Goal: Information Seeking & Learning: Learn about a topic

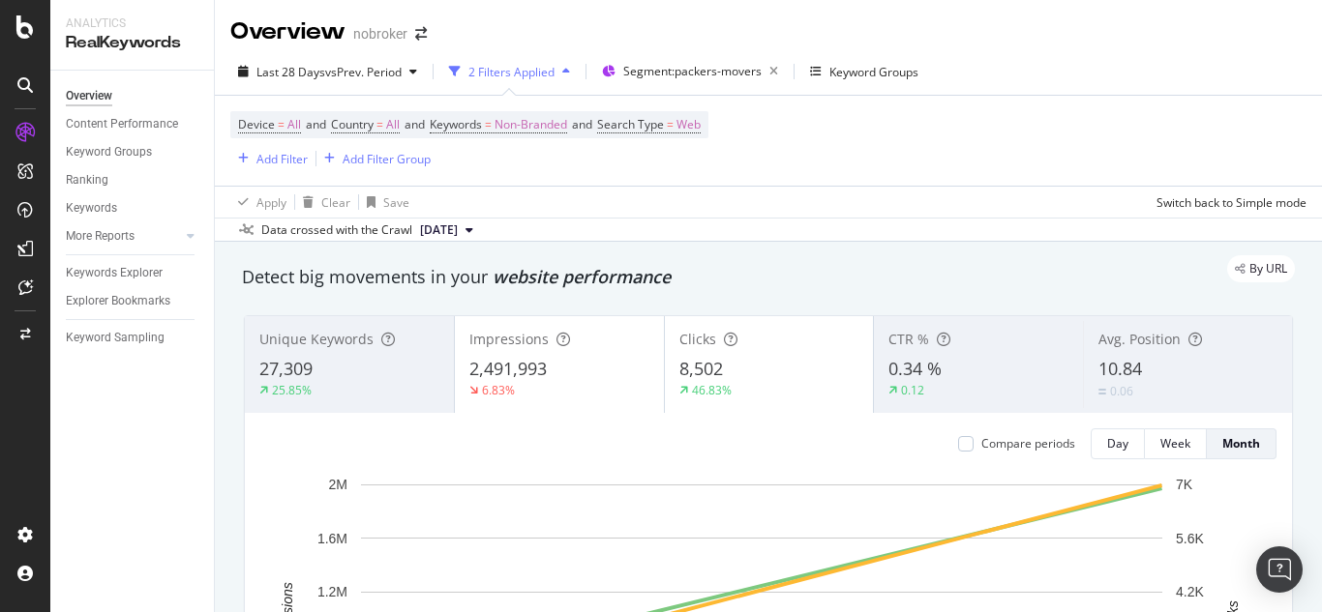
scroll to position [1345, 0]
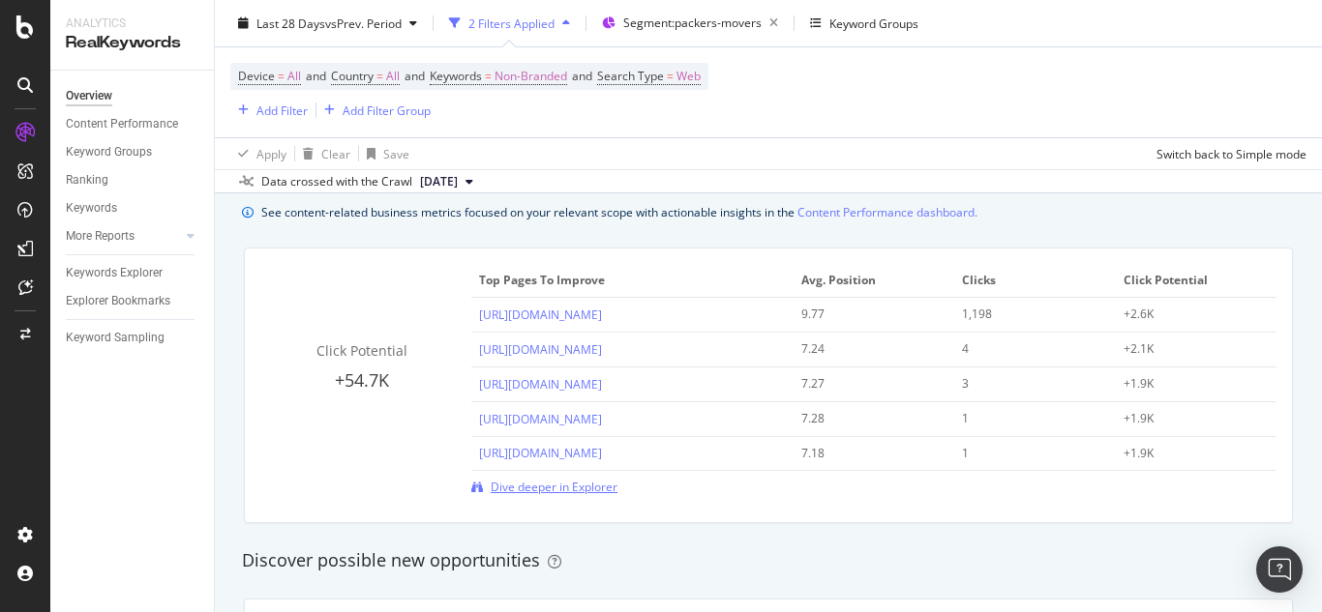
click at [595, 486] on span "Dive deeper in Explorer" at bounding box center [554, 487] width 127 height 16
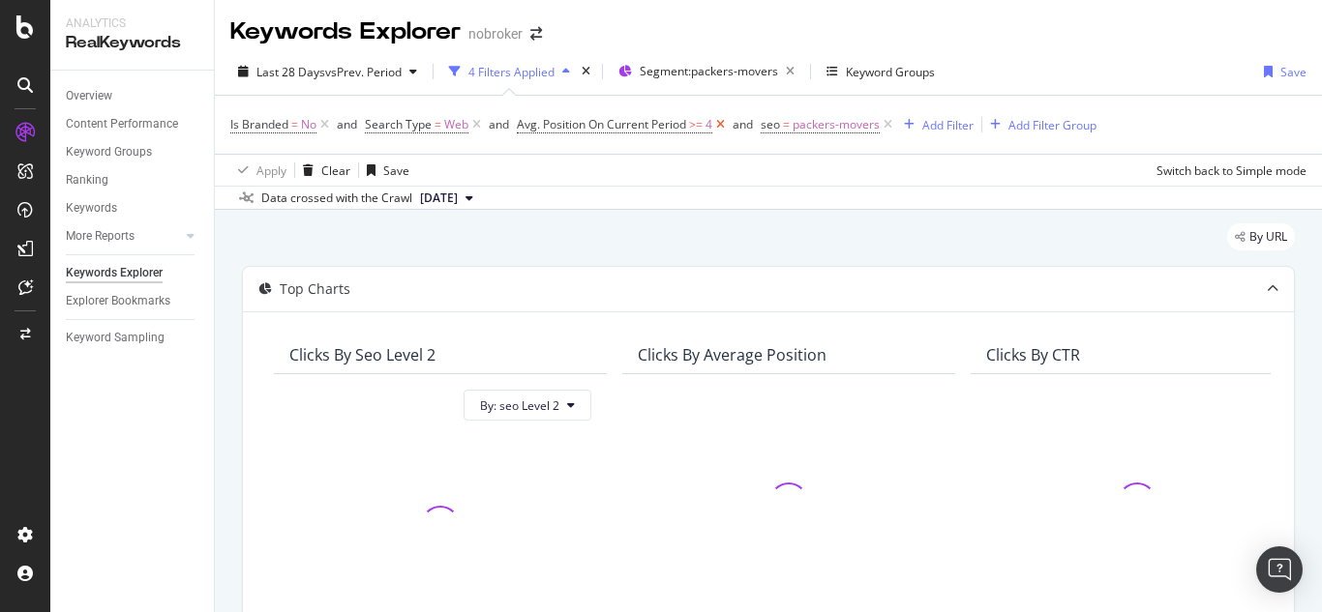
click at [719, 130] on icon at bounding box center [720, 124] width 16 height 19
click at [329, 123] on icon at bounding box center [324, 124] width 16 height 19
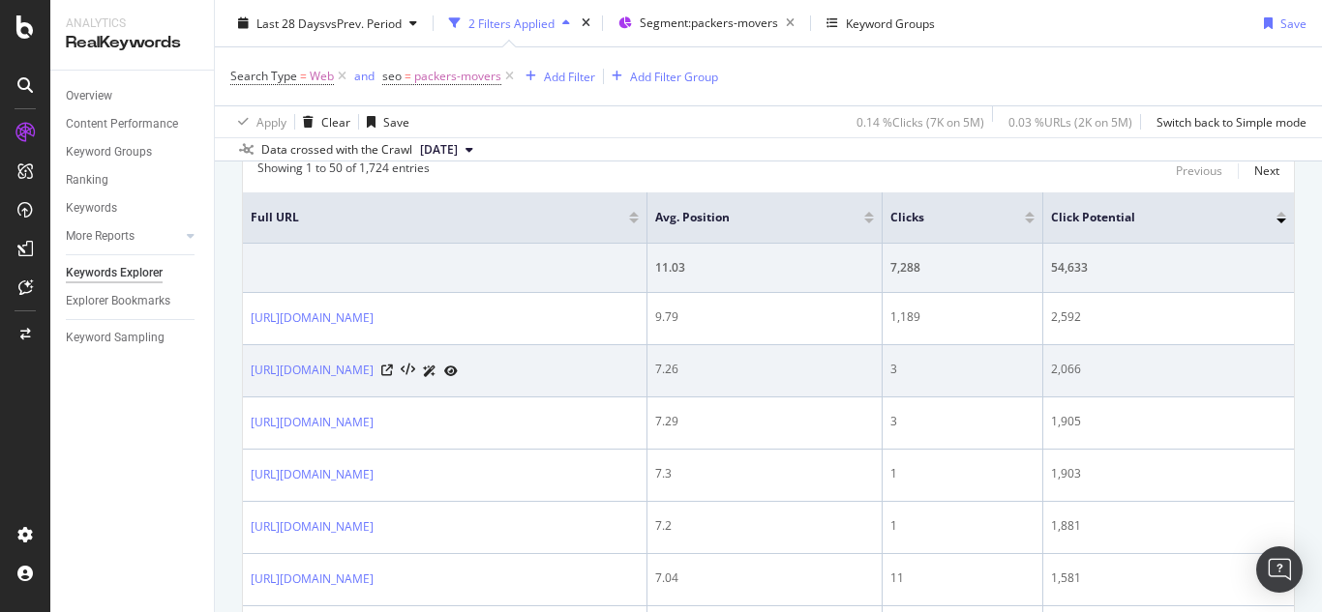
scroll to position [677, 0]
